Goal: Information Seeking & Learning: Check status

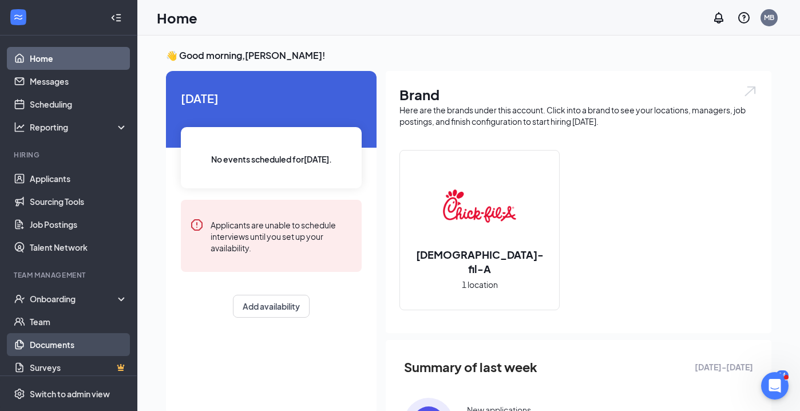
click at [50, 343] on link "Documents" at bounding box center [79, 344] width 98 height 23
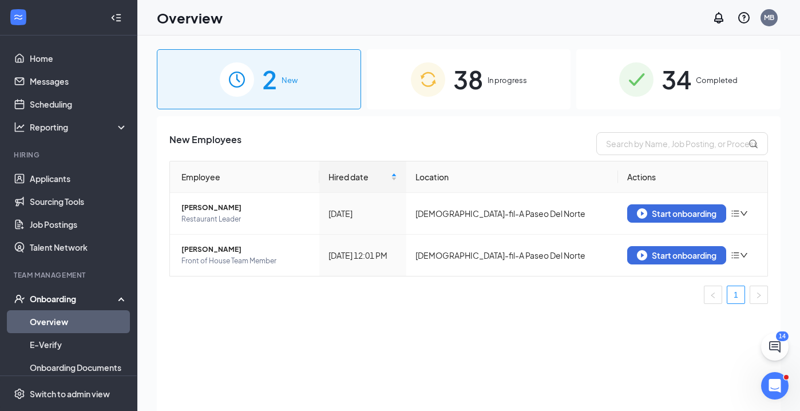
click at [493, 81] on span "In progress" at bounding box center [506, 79] width 39 height 11
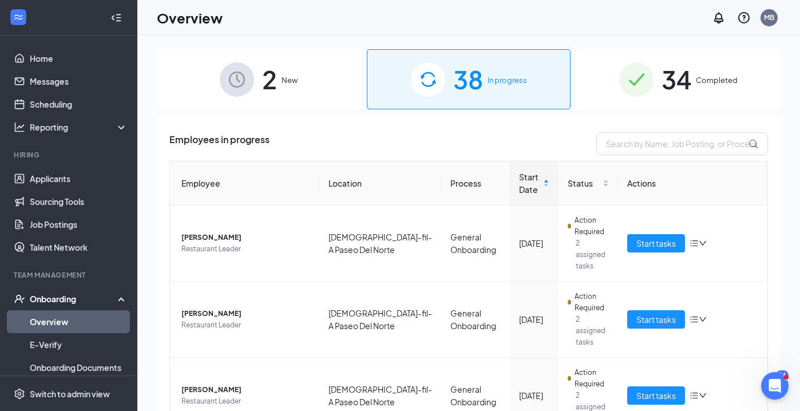
click at [688, 82] on span "34" at bounding box center [676, 78] width 30 height 39
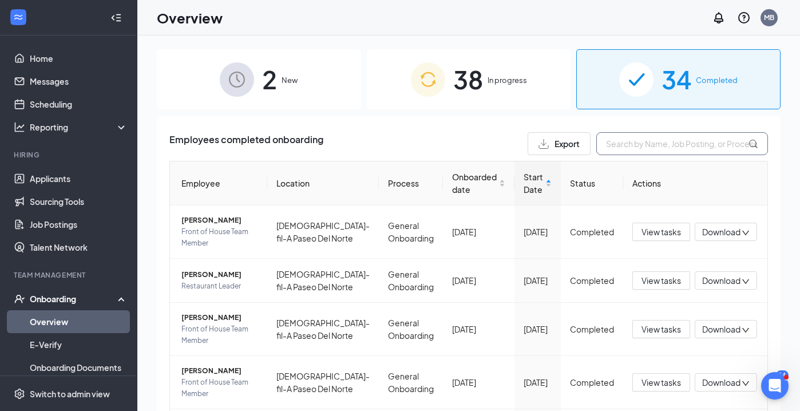
click at [612, 141] on input "text" at bounding box center [682, 143] width 172 height 23
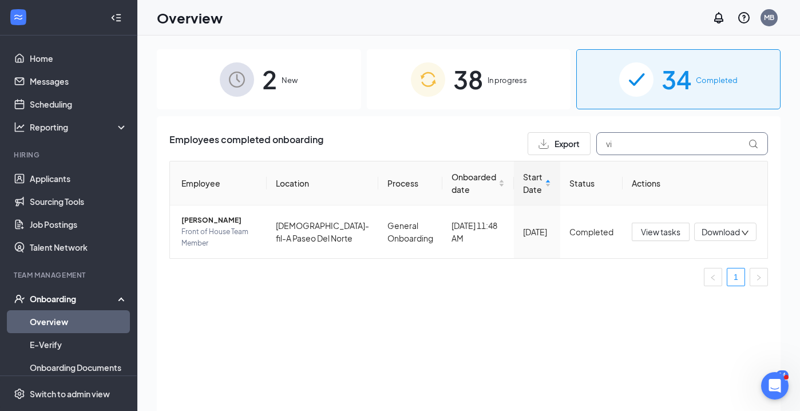
type input "v"
click at [634, 286] on div "Employee Location Process Onboarded date Start Date Status Actions Vincent R Ma…" at bounding box center [468, 223] width 598 height 125
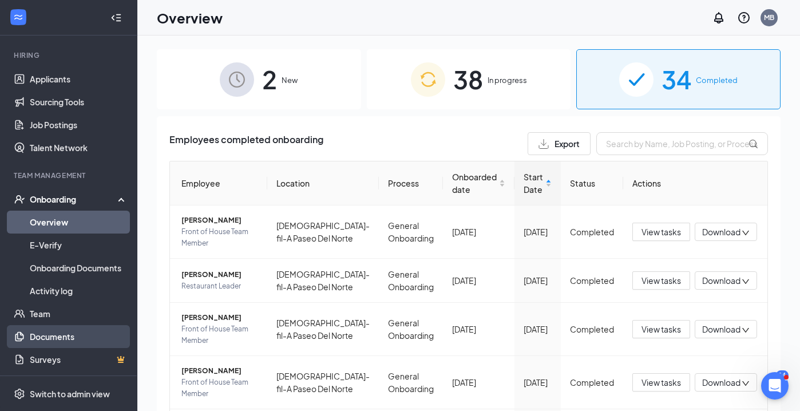
scroll to position [100, 0]
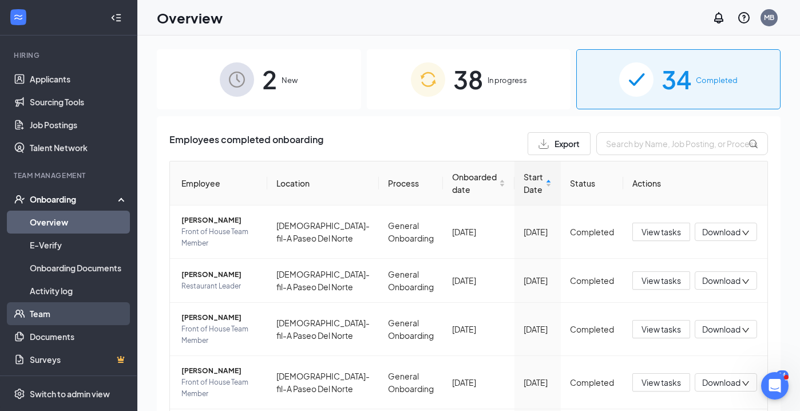
click at [50, 314] on link "Team" at bounding box center [79, 313] width 98 height 23
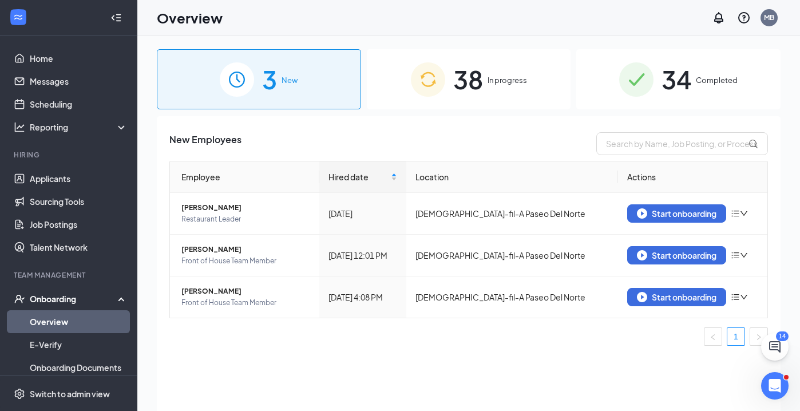
click at [696, 85] on span "Completed" at bounding box center [717, 79] width 42 height 11
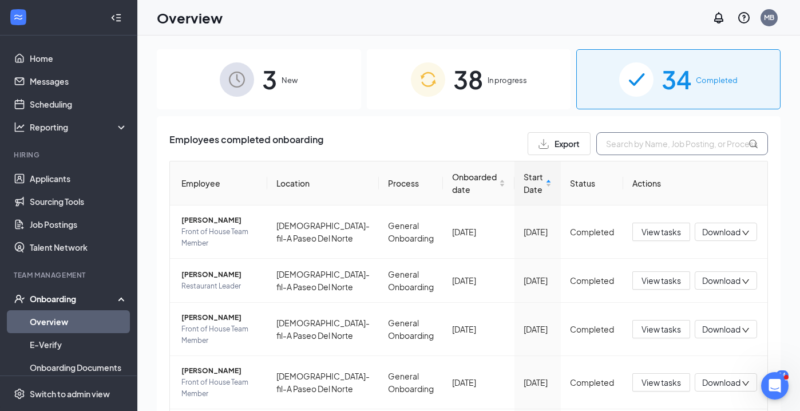
click at [614, 147] on input "text" at bounding box center [682, 143] width 172 height 23
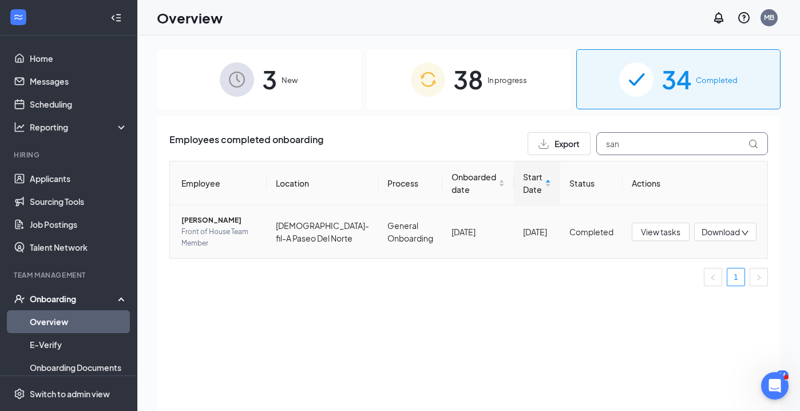
type input "san"
click at [241, 226] on span "[PERSON_NAME]" at bounding box center [219, 220] width 76 height 11
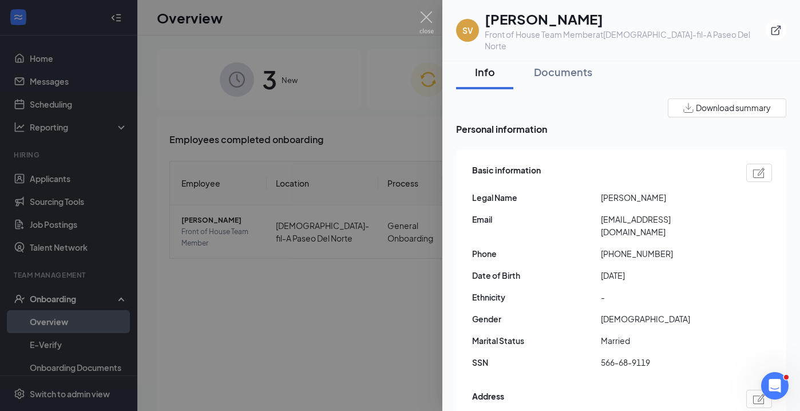
scroll to position [9, 0]
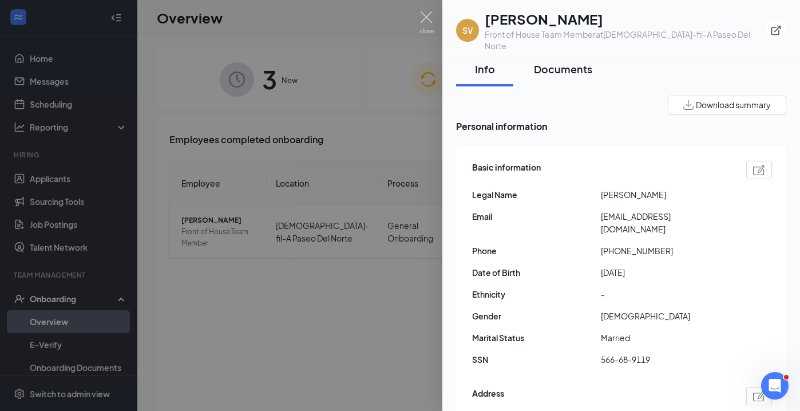
click at [569, 62] on div "Documents" at bounding box center [563, 69] width 58 height 14
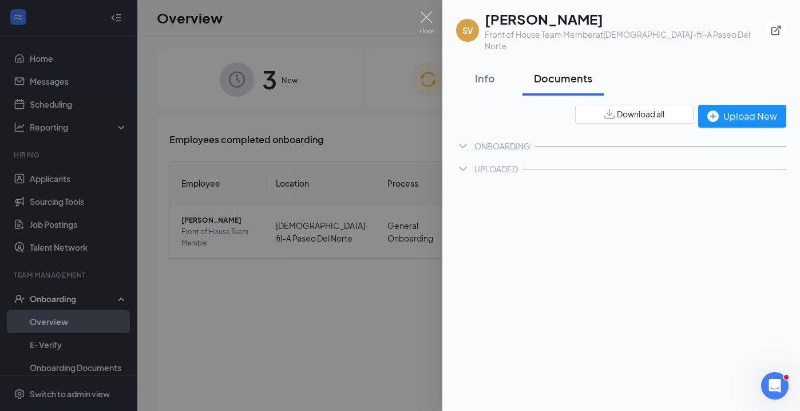
scroll to position [0, 0]
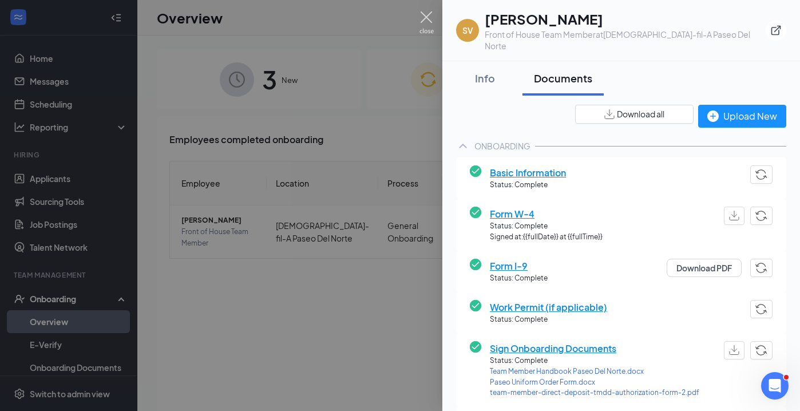
click at [424, 13] on img at bounding box center [426, 22] width 14 height 22
